Goal: Information Seeking & Learning: Learn about a topic

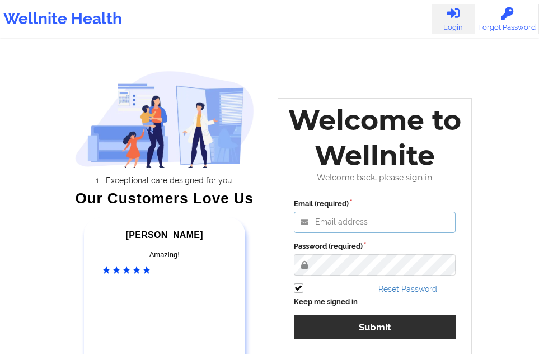
type input "[EMAIL_ADDRESS][DOMAIN_NAME]"
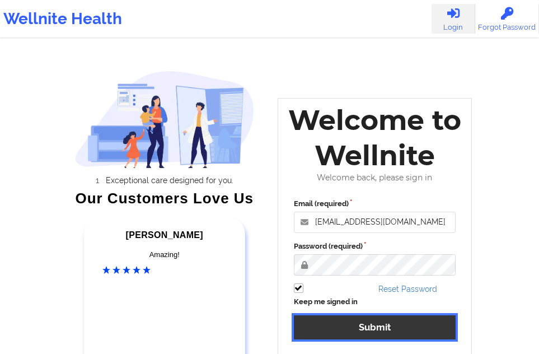
click at [347, 330] on button "Submit" at bounding box center [375, 327] width 162 height 24
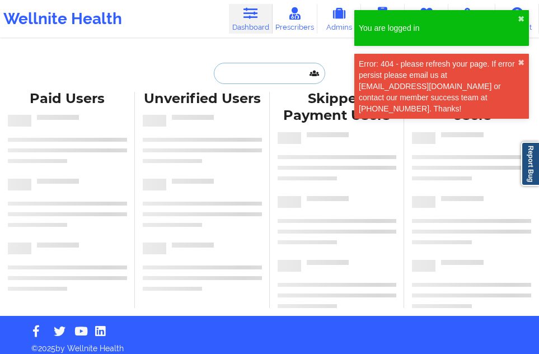
click at [240, 75] on input "text" at bounding box center [269, 73] width 111 height 21
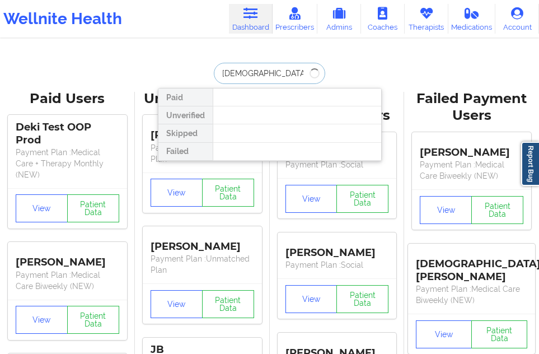
type input "[DEMOGRAPHIC_DATA][PERSON_NAME]"
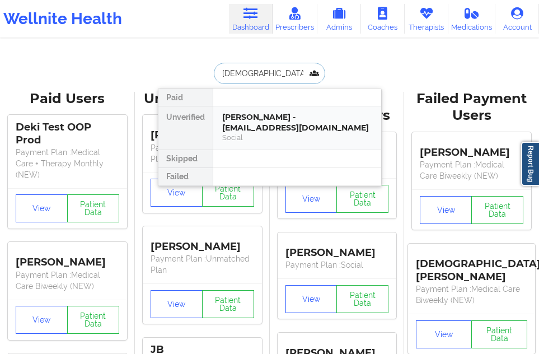
click at [249, 118] on div "[PERSON_NAME] - [EMAIL_ADDRESS][DOMAIN_NAME]" at bounding box center [297, 122] width 150 height 21
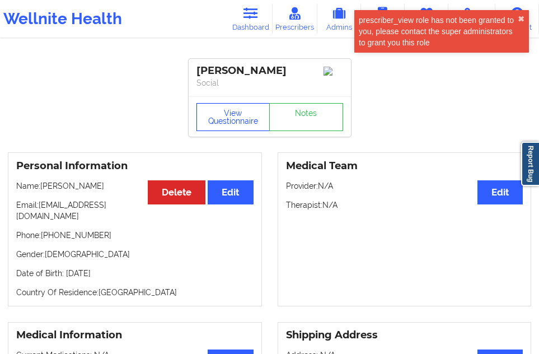
click at [224, 127] on button "View Questionnaire" at bounding box center [234, 117] width 74 height 28
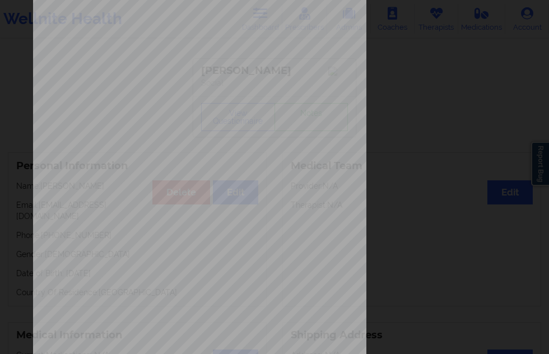
scroll to position [180, 0]
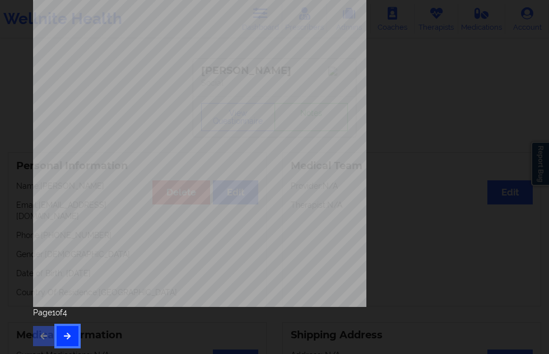
click at [68, 334] on icon "button" at bounding box center [68, 335] width 10 height 7
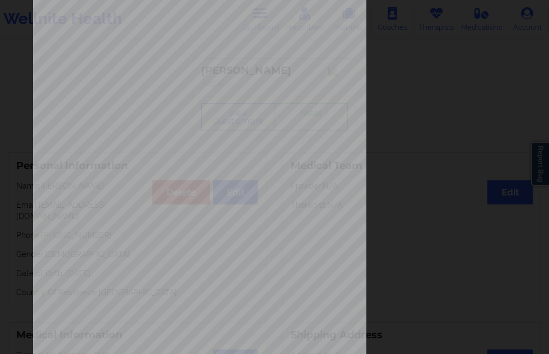
scroll to position [168, 0]
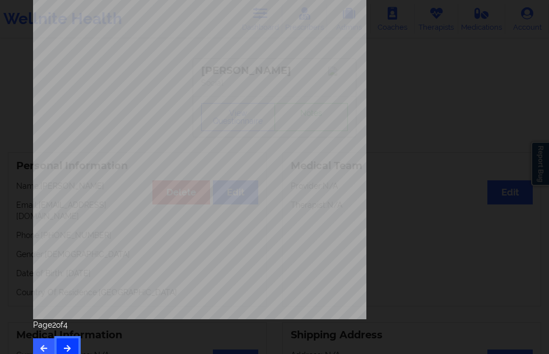
click at [73, 342] on button "button" at bounding box center [68, 348] width 22 height 20
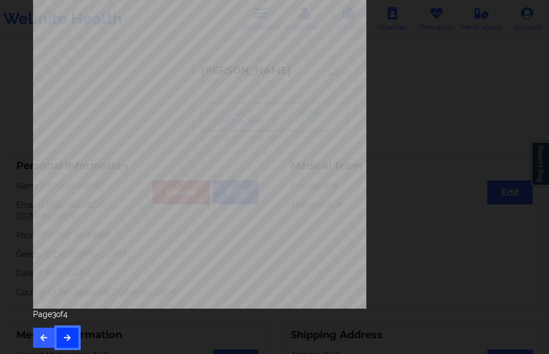
scroll to position [180, 0]
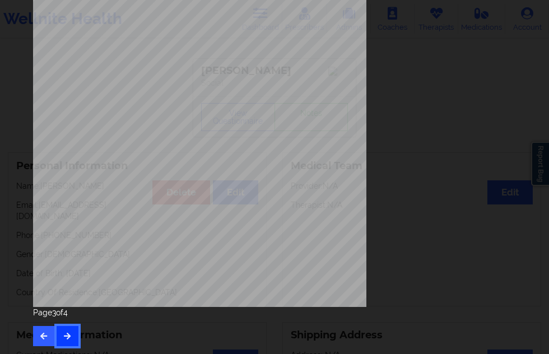
click at [71, 331] on button "button" at bounding box center [68, 336] width 22 height 20
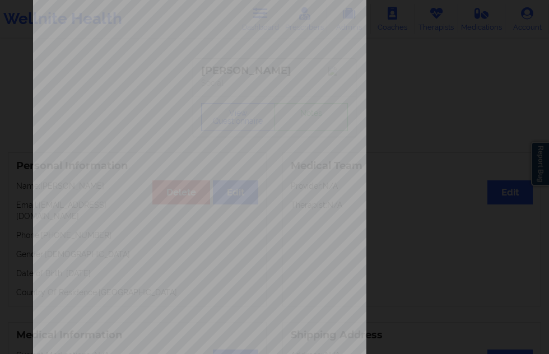
scroll to position [168, 0]
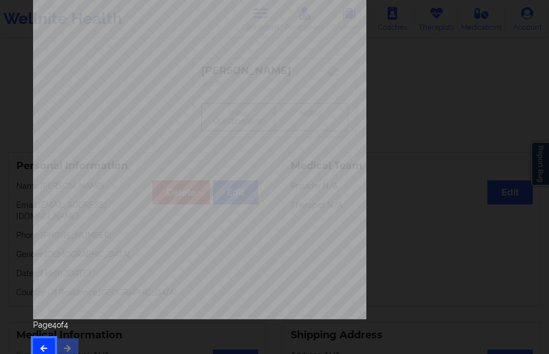
click at [44, 342] on button "button" at bounding box center [44, 348] width 22 height 20
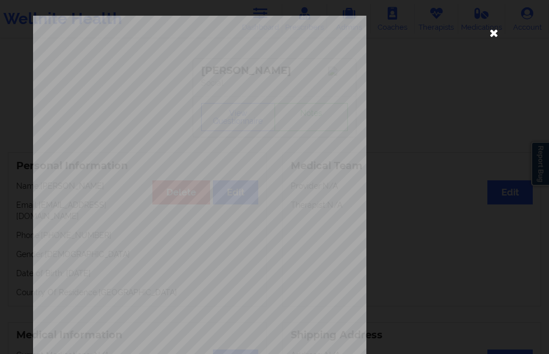
click at [485, 33] on icon at bounding box center [494, 33] width 18 height 18
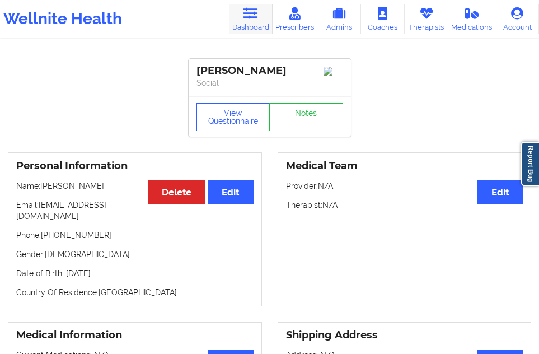
click at [257, 24] on link "Dashboard" at bounding box center [251, 19] width 44 height 30
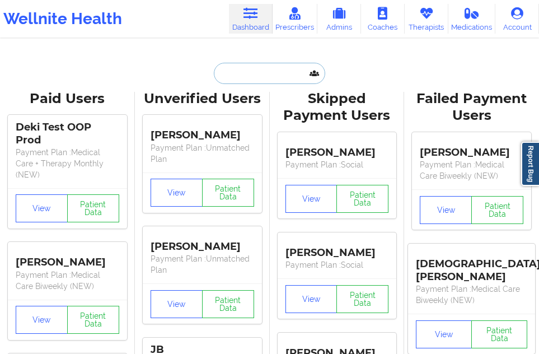
click at [226, 81] on input "text" at bounding box center [269, 73] width 111 height 21
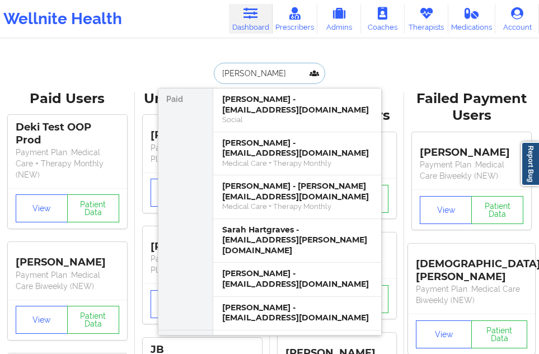
type input "[PERSON_NAME]"
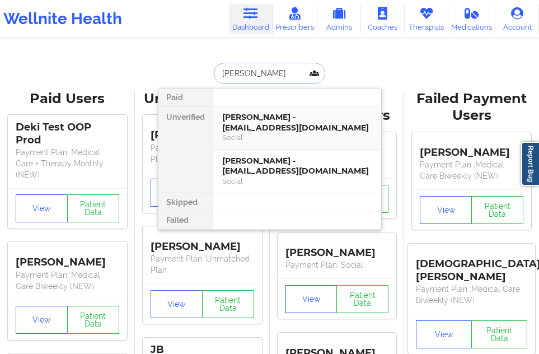
click at [248, 117] on div "[PERSON_NAME] - [EMAIL_ADDRESS][DOMAIN_NAME]" at bounding box center [297, 122] width 150 height 21
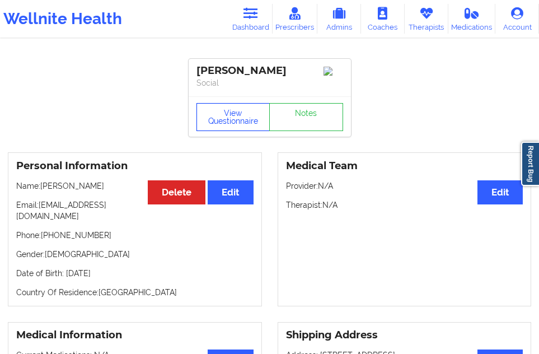
click at [236, 115] on button "View Questionnaire" at bounding box center [234, 117] width 74 height 28
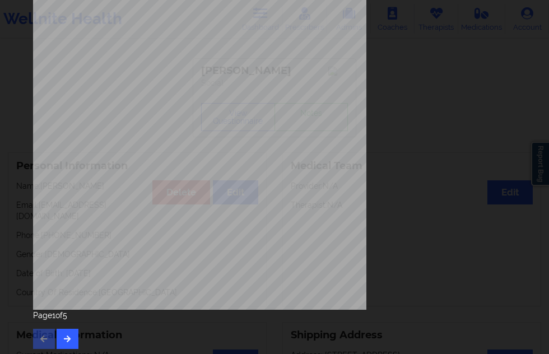
scroll to position [180, 0]
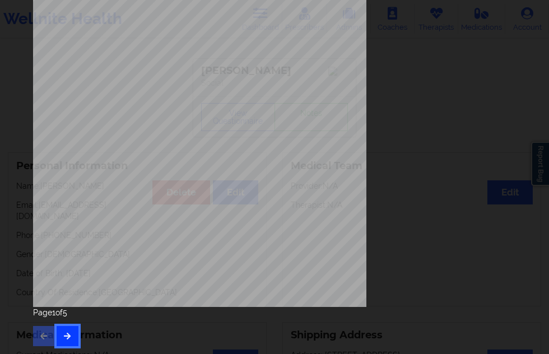
click at [59, 337] on button "button" at bounding box center [68, 336] width 22 height 20
click at [67, 336] on icon "button" at bounding box center [68, 335] width 10 height 7
click at [67, 334] on icon "button" at bounding box center [68, 335] width 10 height 7
click at [67, 333] on icon "button" at bounding box center [68, 335] width 10 height 7
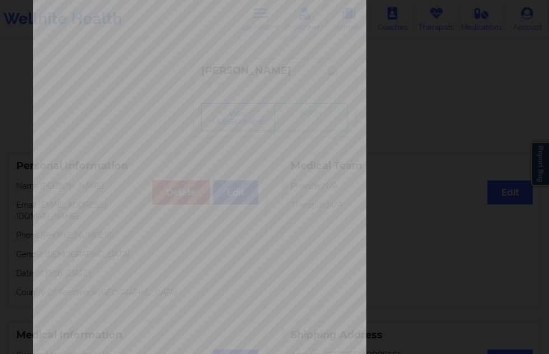
scroll to position [168, 0]
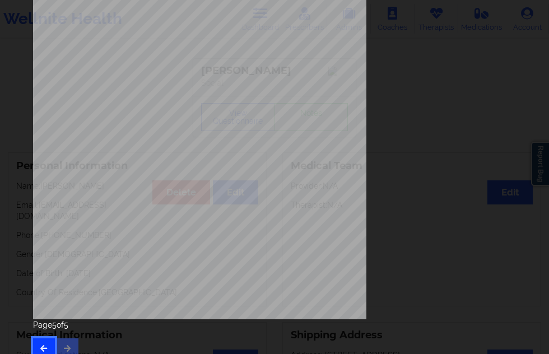
click at [47, 340] on button "button" at bounding box center [44, 348] width 22 height 20
click at [60, 338] on button "button" at bounding box center [68, 348] width 22 height 20
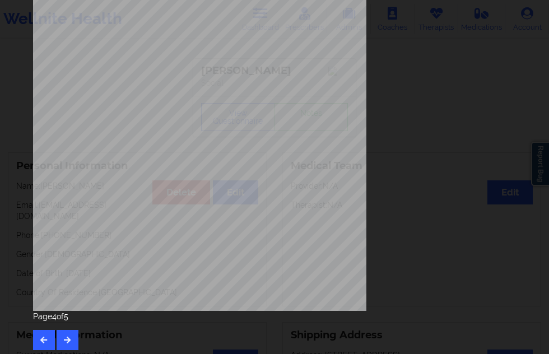
scroll to position [180, 0]
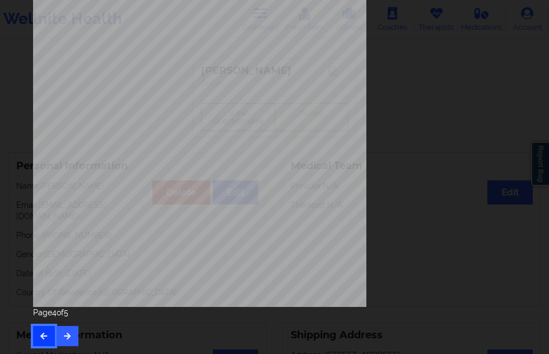
click at [52, 332] on button "button" at bounding box center [44, 336] width 22 height 20
click at [60, 337] on button "button" at bounding box center [68, 336] width 22 height 20
click at [46, 336] on icon "button" at bounding box center [44, 335] width 10 height 7
click at [70, 332] on icon "button" at bounding box center [68, 335] width 10 height 7
click at [51, 333] on button "button" at bounding box center [44, 336] width 22 height 20
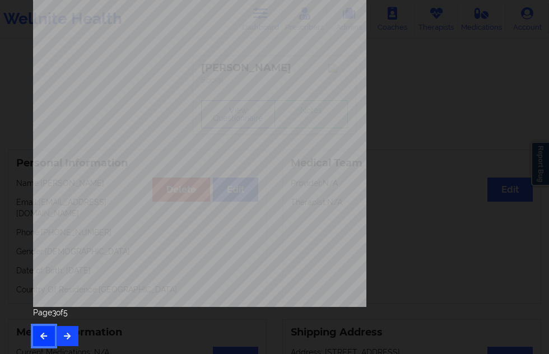
scroll to position [4, 0]
click at [68, 332] on icon "button" at bounding box center [68, 335] width 10 height 7
click at [38, 332] on button "button" at bounding box center [44, 336] width 22 height 20
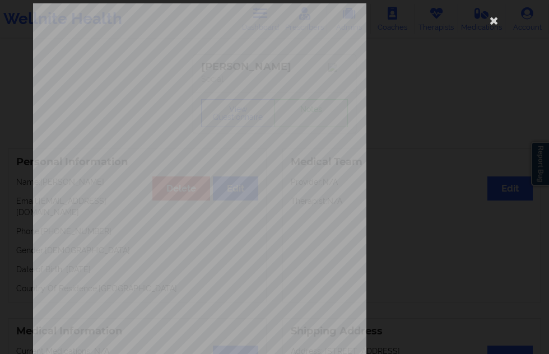
scroll to position [180, 0]
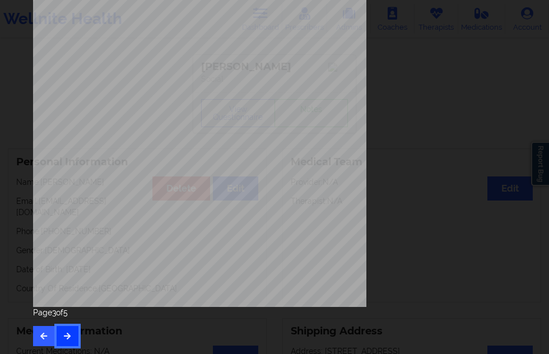
click at [66, 334] on icon "button" at bounding box center [68, 335] width 10 height 7
click at [46, 329] on button "button" at bounding box center [44, 336] width 22 height 20
click at [63, 333] on icon "button" at bounding box center [68, 335] width 10 height 7
click at [48, 333] on icon "button" at bounding box center [44, 335] width 10 height 7
click at [68, 336] on icon "button" at bounding box center [68, 335] width 10 height 7
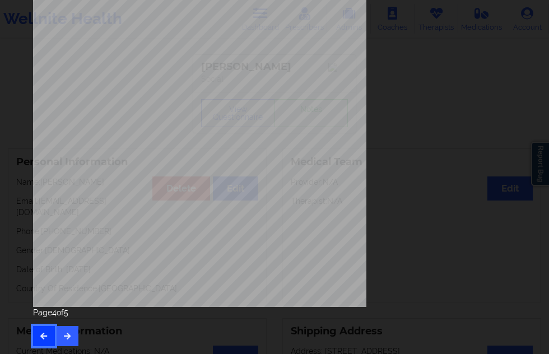
click at [50, 337] on button "button" at bounding box center [44, 336] width 22 height 20
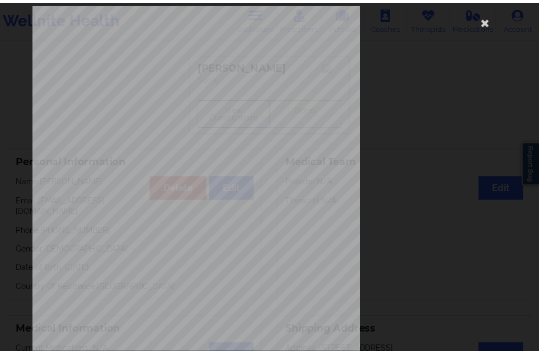
scroll to position [4, 0]
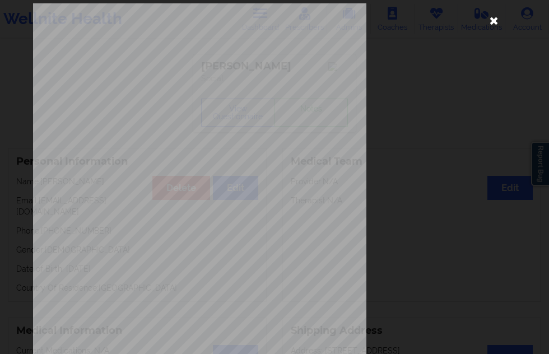
click at [485, 20] on icon at bounding box center [494, 20] width 18 height 18
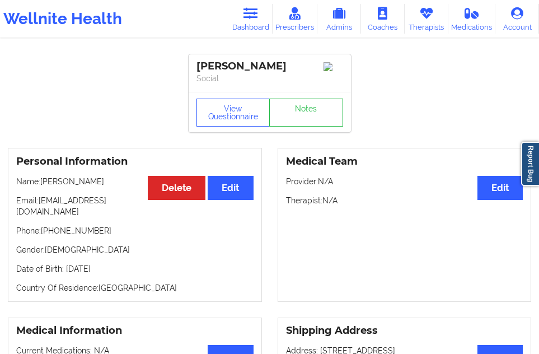
scroll to position [60, 0]
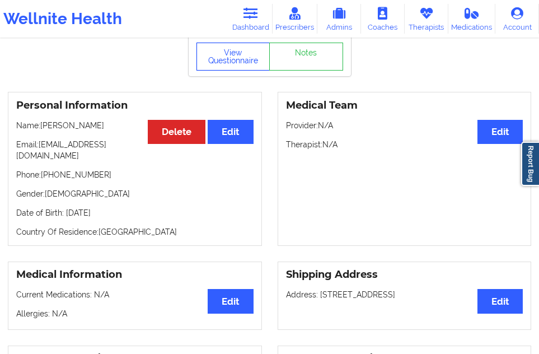
click at [238, 64] on button "View Questionnaire" at bounding box center [234, 57] width 74 height 28
click at [259, 26] on link "Dashboard" at bounding box center [251, 19] width 44 height 30
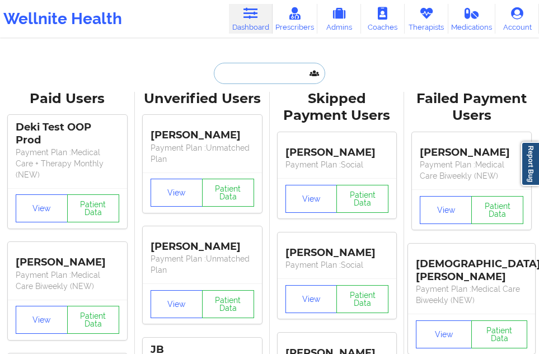
click at [238, 80] on input "text" at bounding box center [269, 73] width 111 height 21
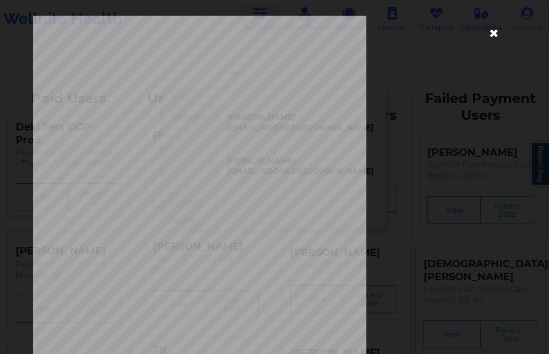
click at [488, 36] on icon at bounding box center [494, 33] width 18 height 18
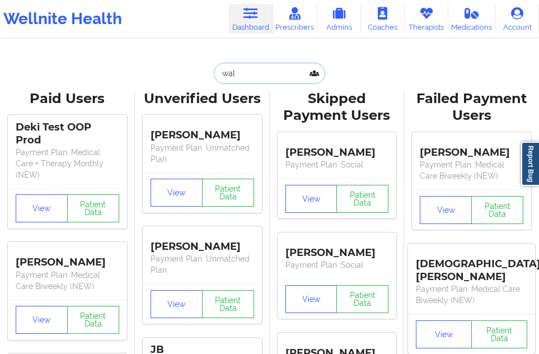
click at [255, 70] on input "wal" at bounding box center [269, 73] width 111 height 21
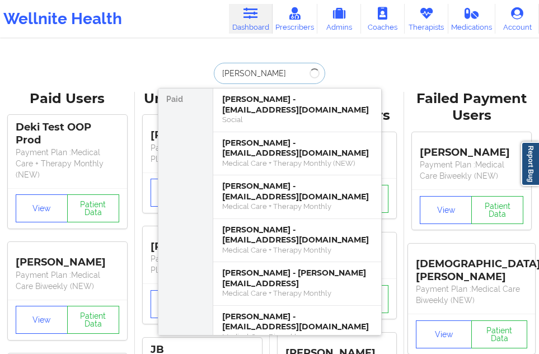
type input "[PERSON_NAME]"
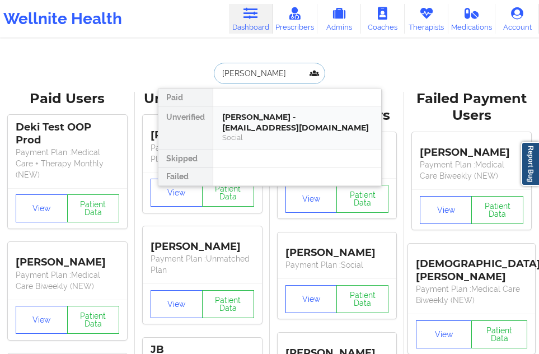
click at [245, 118] on div "[PERSON_NAME] - [EMAIL_ADDRESS][DOMAIN_NAME]" at bounding box center [297, 122] width 150 height 21
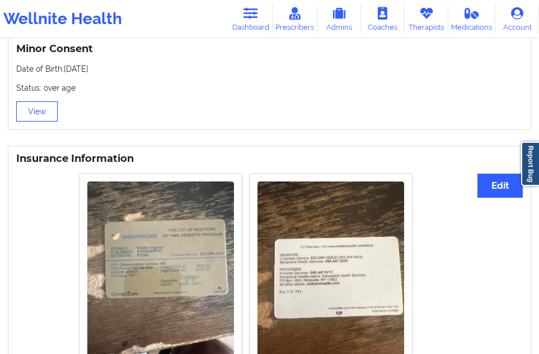
scroll to position [784, 0]
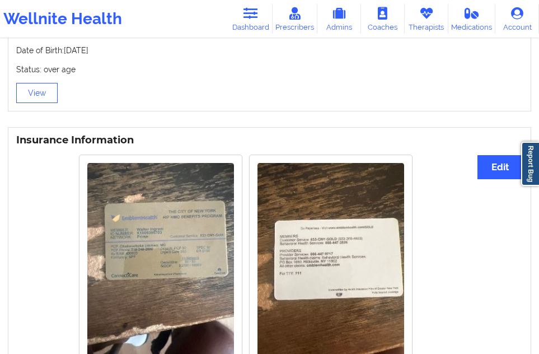
click at [178, 239] on img at bounding box center [160, 261] width 147 height 196
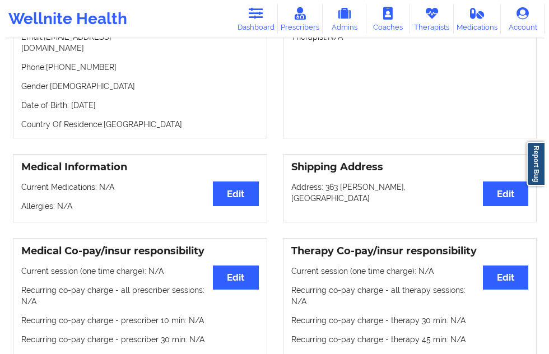
scroll to position [0, 0]
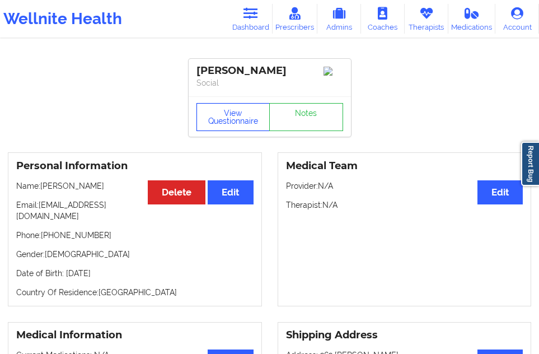
click at [231, 118] on button "View Questionnaire" at bounding box center [234, 117] width 74 height 28
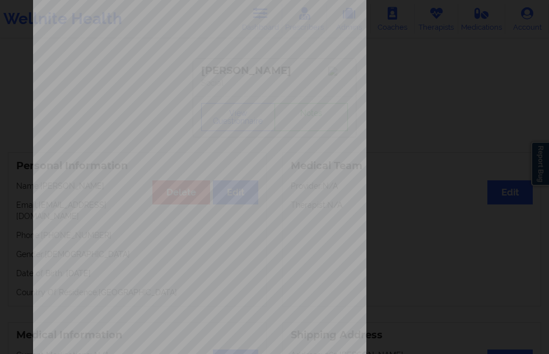
scroll to position [180, 0]
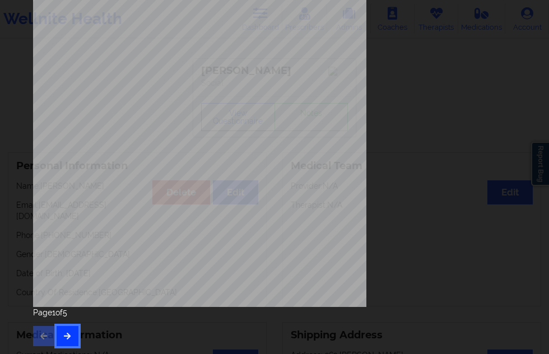
click at [75, 337] on button "button" at bounding box center [68, 336] width 22 height 20
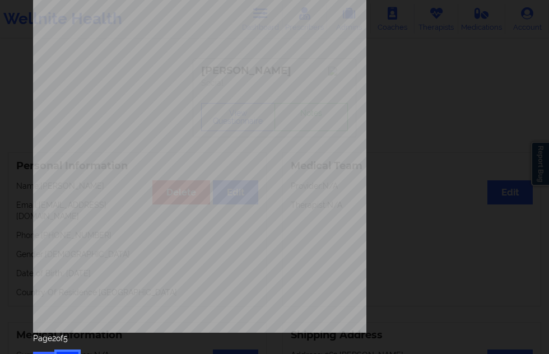
scroll to position [168, 0]
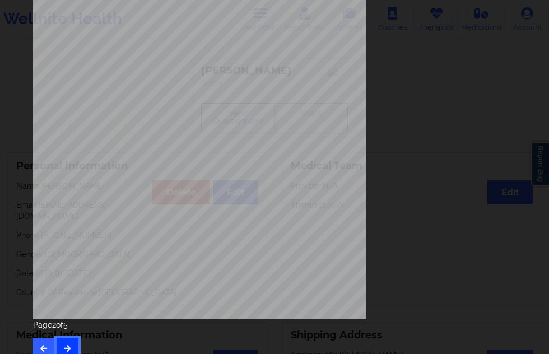
click at [72, 338] on button "button" at bounding box center [68, 348] width 22 height 20
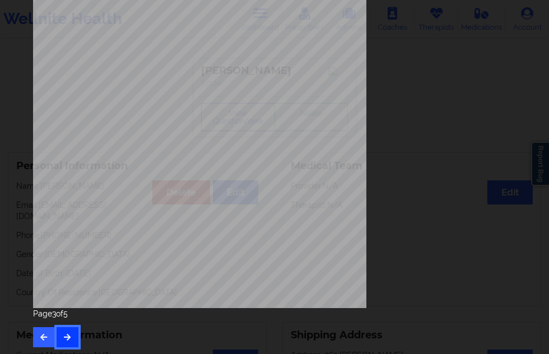
scroll to position [180, 0]
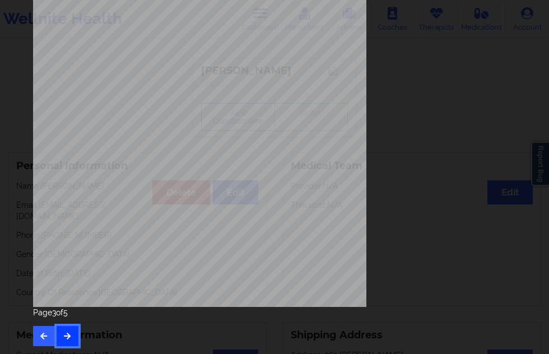
click at [72, 338] on button "button" at bounding box center [68, 336] width 22 height 20
click at [69, 347] on div "Insurance company type details by patient commercial Insurance Member ID for pa…" at bounding box center [274, 90] width 499 height 527
click at [71, 333] on icon "button" at bounding box center [68, 335] width 10 height 7
click at [44, 334] on icon "button" at bounding box center [44, 335] width 10 height 7
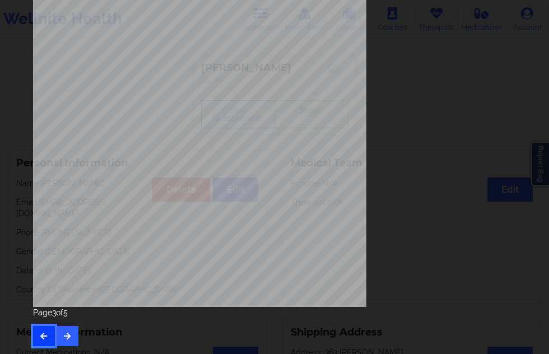
click at [44, 334] on icon "button" at bounding box center [44, 335] width 10 height 7
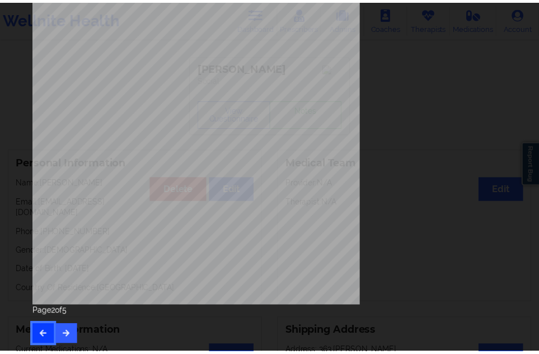
scroll to position [12, 0]
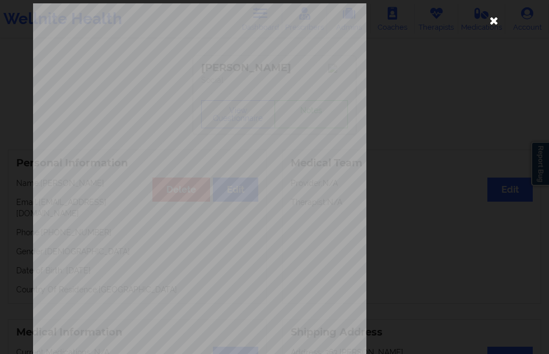
click at [492, 27] on icon at bounding box center [494, 20] width 18 height 18
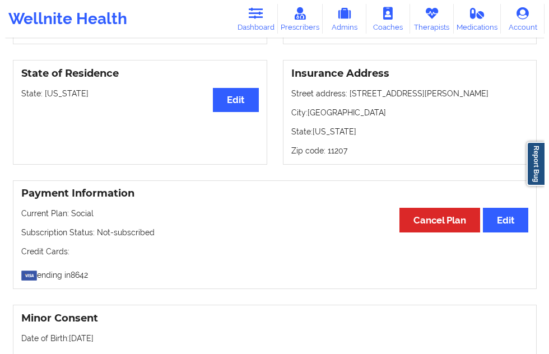
scroll to position [563, 0]
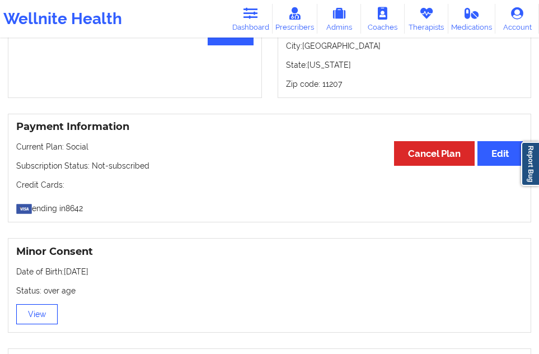
click at [34, 304] on button "View" at bounding box center [36, 314] width 41 height 20
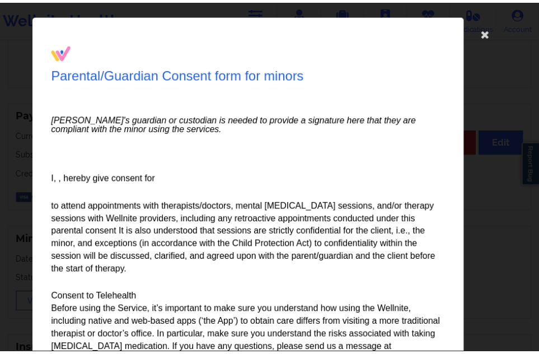
scroll to position [0, 0]
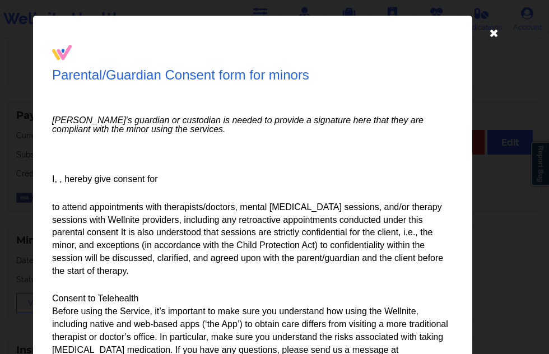
click at [485, 35] on icon at bounding box center [494, 33] width 18 height 18
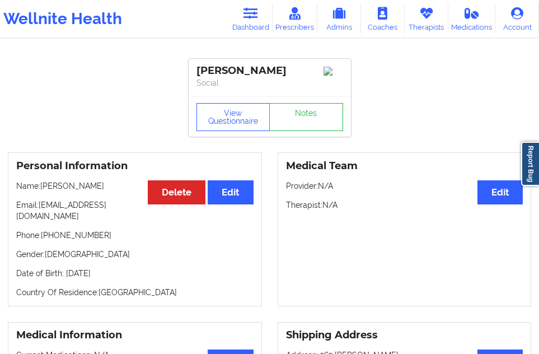
click at [255, 27] on link "Dashboard" at bounding box center [251, 19] width 44 height 30
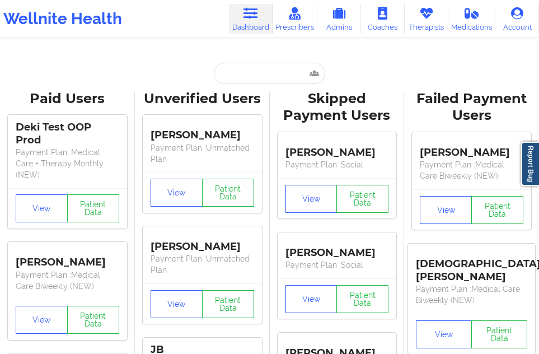
click at [226, 76] on input "text" at bounding box center [269, 73] width 111 height 21
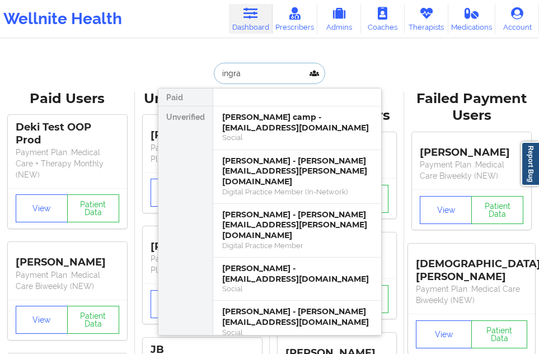
type input "[PERSON_NAME]"
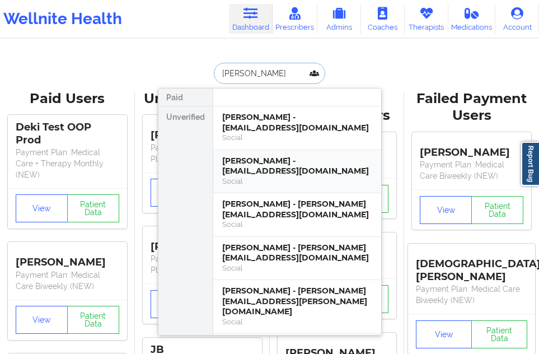
click at [258, 170] on div "[PERSON_NAME] - [EMAIL_ADDRESS][DOMAIN_NAME]" at bounding box center [297, 166] width 150 height 21
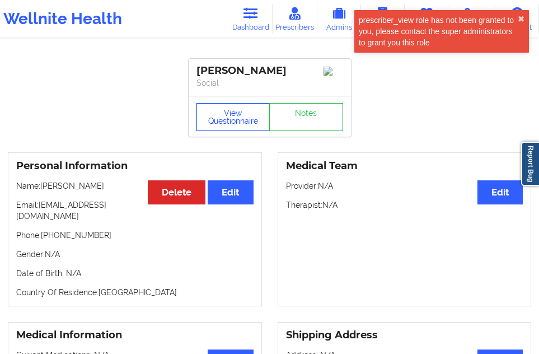
click at [226, 122] on button "View Questionnaire" at bounding box center [234, 117] width 74 height 28
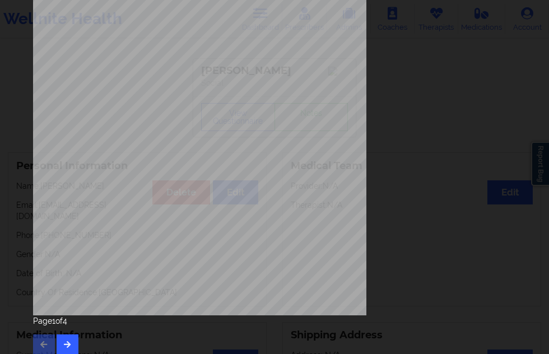
scroll to position [180, 0]
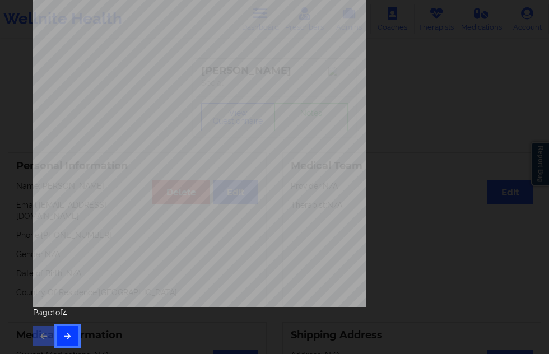
click at [67, 333] on icon "button" at bounding box center [68, 335] width 10 height 7
click at [71, 333] on icon "button" at bounding box center [68, 335] width 10 height 7
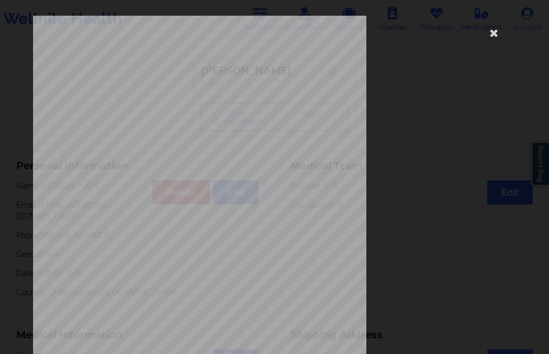
scroll to position [168, 0]
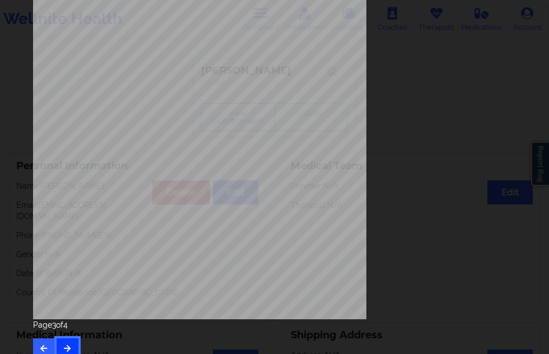
click at [66, 346] on icon "button" at bounding box center [68, 348] width 10 height 7
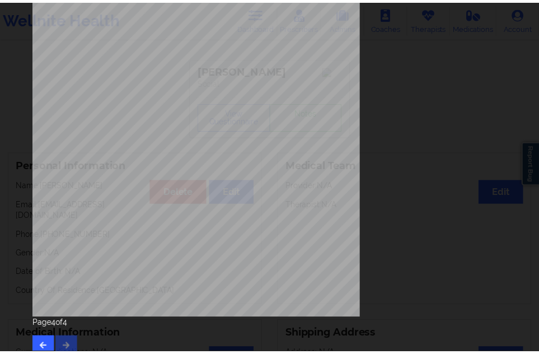
scroll to position [0, 0]
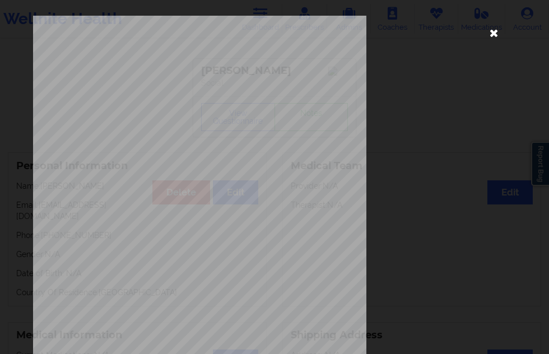
click at [485, 29] on icon at bounding box center [494, 33] width 18 height 18
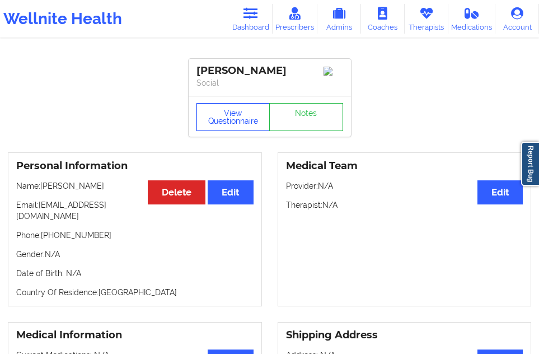
click at [231, 124] on button "View Questionnaire" at bounding box center [234, 117] width 74 height 28
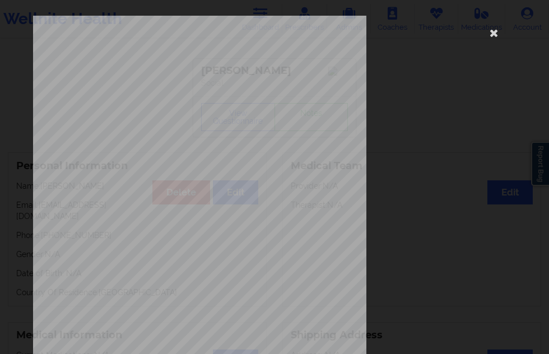
scroll to position [180, 0]
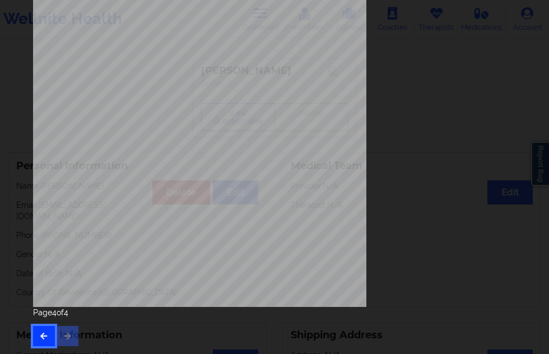
click at [44, 331] on button "button" at bounding box center [44, 336] width 22 height 20
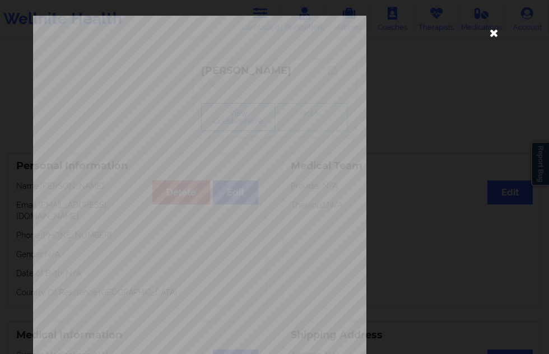
click at [491, 32] on icon at bounding box center [494, 33] width 18 height 18
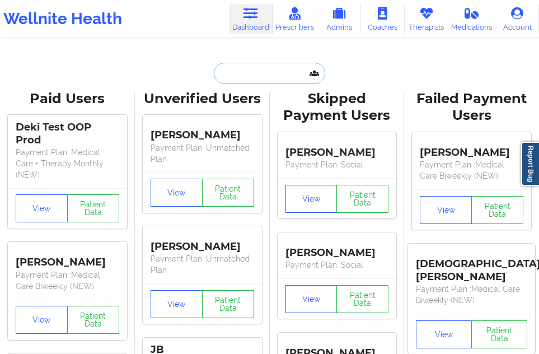
click at [240, 68] on input "text" at bounding box center [269, 73] width 111 height 21
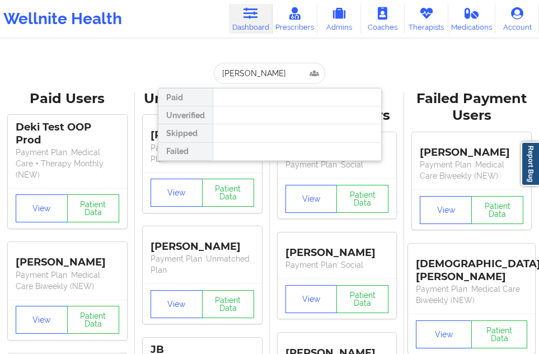
click at [277, 139] on div at bounding box center [297, 133] width 169 height 18
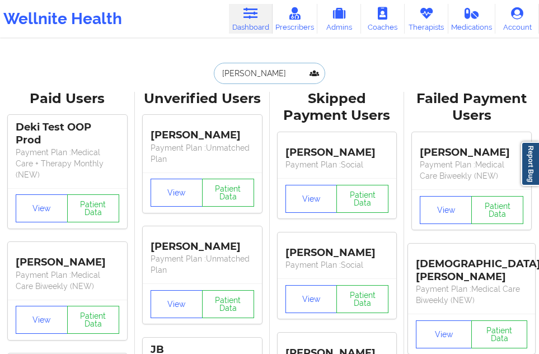
click at [268, 76] on input "[PERSON_NAME]" at bounding box center [269, 73] width 111 height 21
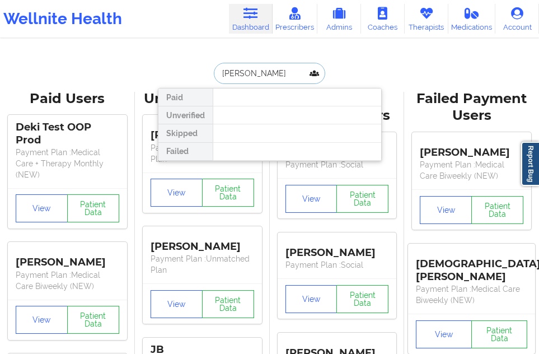
click at [282, 72] on input "[PERSON_NAME]" at bounding box center [269, 73] width 111 height 21
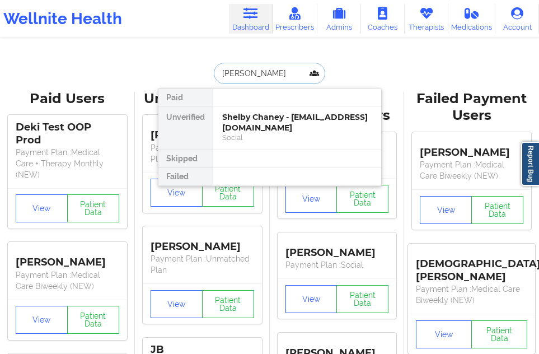
type input "[PERSON_NAME]"
click at [255, 137] on div "Social" at bounding box center [297, 138] width 150 height 10
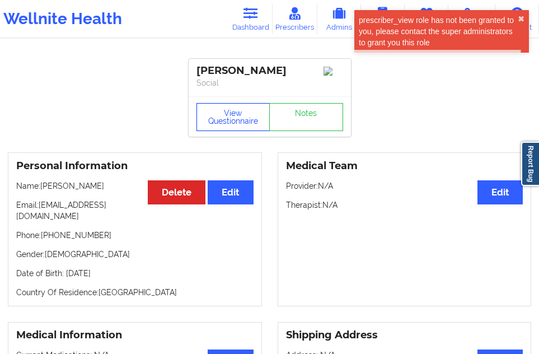
click at [235, 122] on button "View Questionnaire" at bounding box center [234, 117] width 74 height 28
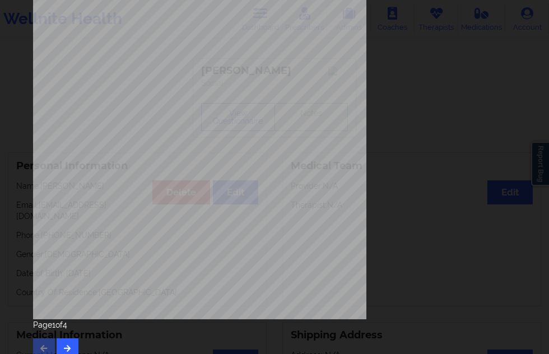
scroll to position [180, 0]
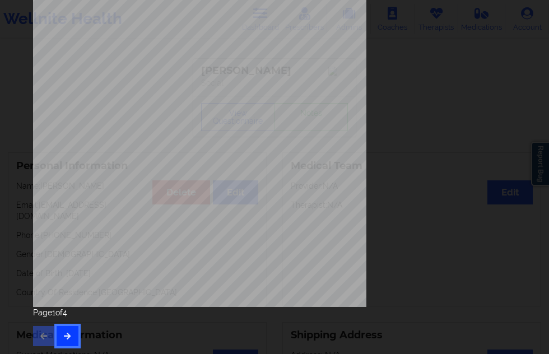
click at [69, 331] on button "button" at bounding box center [68, 336] width 22 height 20
click at [69, 335] on icon "button" at bounding box center [68, 335] width 10 height 7
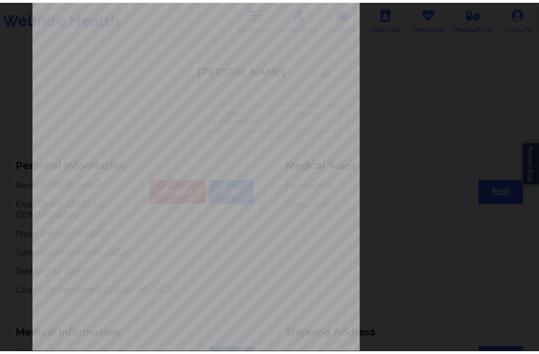
scroll to position [0, 0]
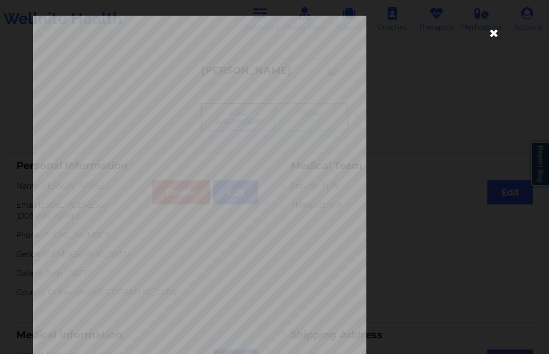
click at [485, 31] on icon at bounding box center [494, 33] width 18 height 18
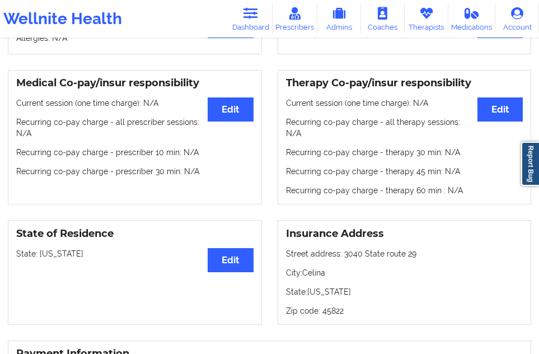
scroll to position [392, 0]
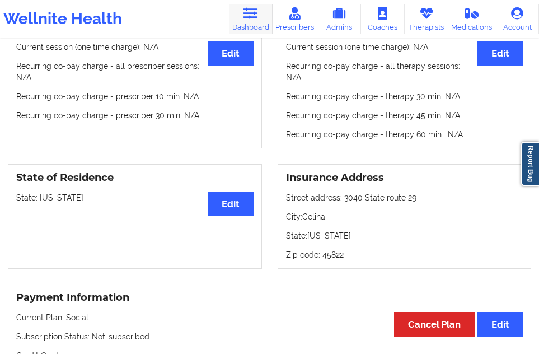
click at [257, 12] on icon at bounding box center [250, 13] width 15 height 12
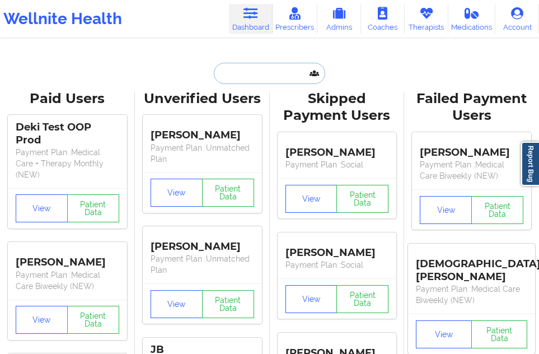
click at [238, 77] on input "text" at bounding box center [269, 73] width 111 height 21
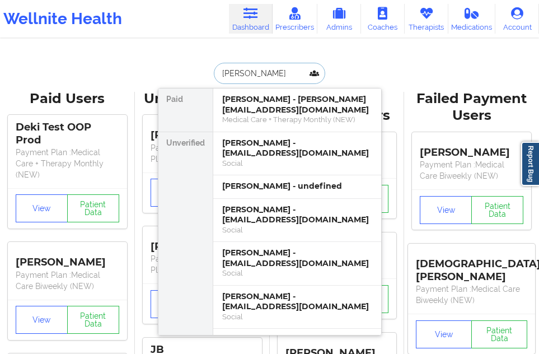
type input "[PERSON_NAME]"
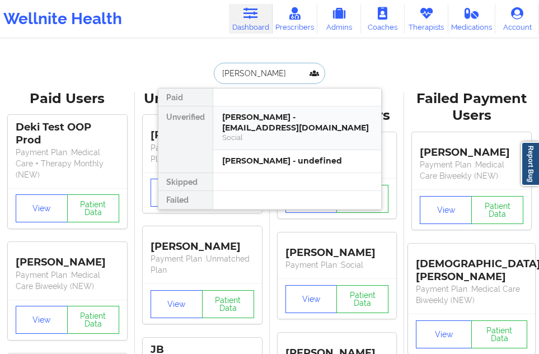
click at [243, 125] on div "[PERSON_NAME] - [EMAIL_ADDRESS][DOMAIN_NAME]" at bounding box center [297, 122] width 150 height 21
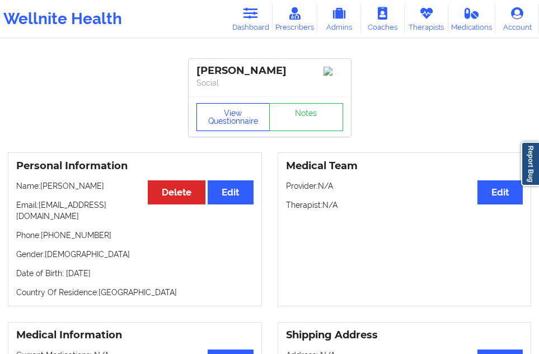
click at [233, 119] on button "View Questionnaire" at bounding box center [234, 117] width 74 height 28
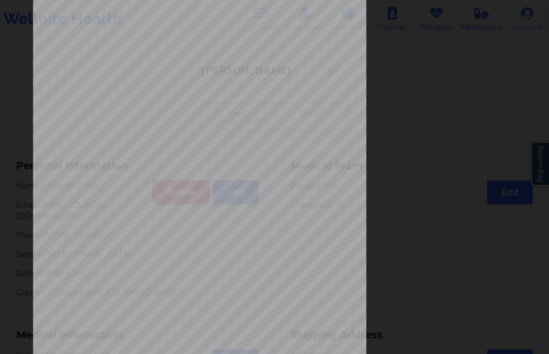
scroll to position [180, 0]
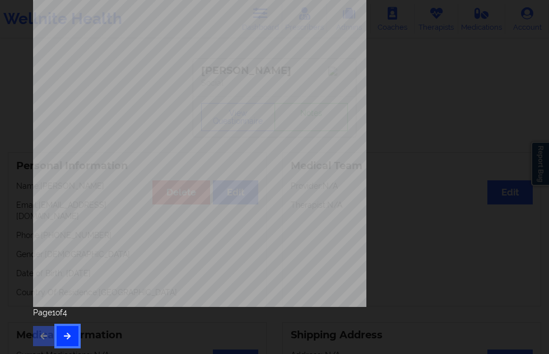
click at [66, 338] on icon "button" at bounding box center [68, 335] width 10 height 7
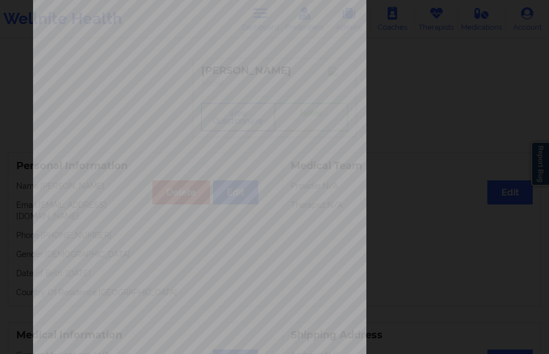
scroll to position [168, 0]
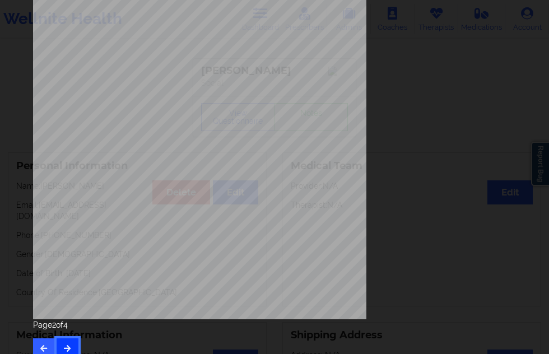
click at [71, 341] on button "button" at bounding box center [68, 348] width 22 height 20
click at [68, 341] on button "button" at bounding box center [68, 348] width 22 height 20
click at [44, 342] on button "button" at bounding box center [44, 348] width 22 height 20
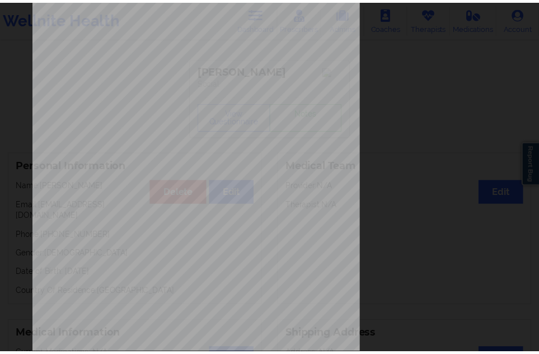
scroll to position [0, 0]
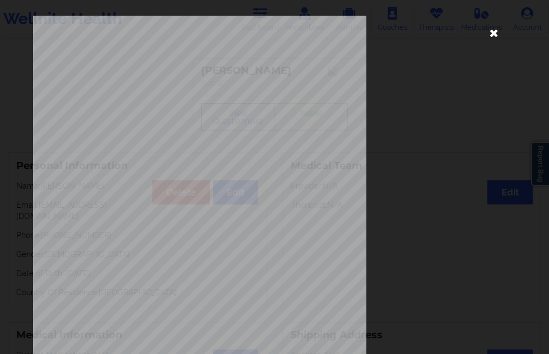
click at [485, 32] on icon at bounding box center [494, 33] width 18 height 18
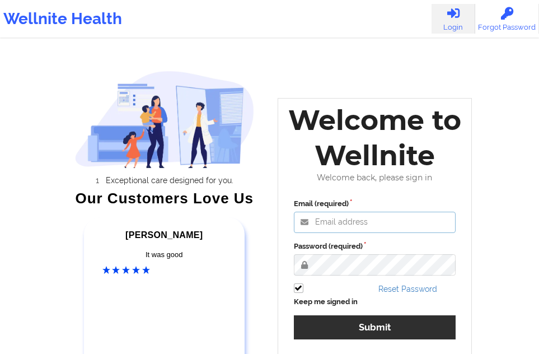
type input "[EMAIL_ADDRESS][DOMAIN_NAME]"
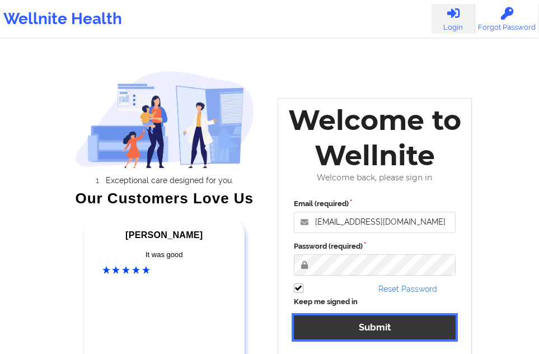
click at [356, 319] on button "Submit" at bounding box center [375, 327] width 162 height 24
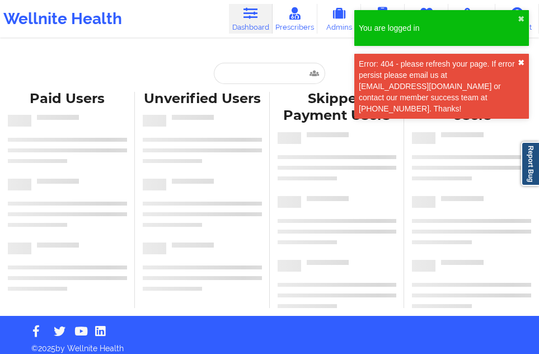
click at [521, 63] on button "✖︎" at bounding box center [521, 62] width 7 height 9
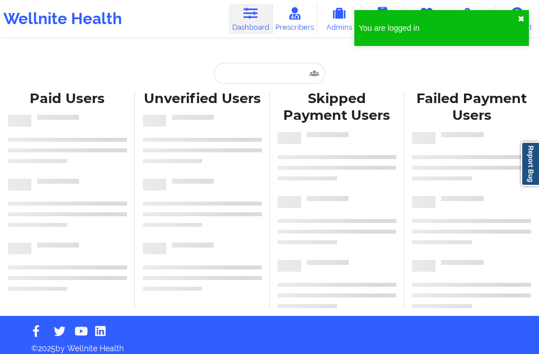
click at [523, 22] on button "✖︎" at bounding box center [521, 19] width 7 height 9
